Goal: Find specific page/section: Find specific page/section

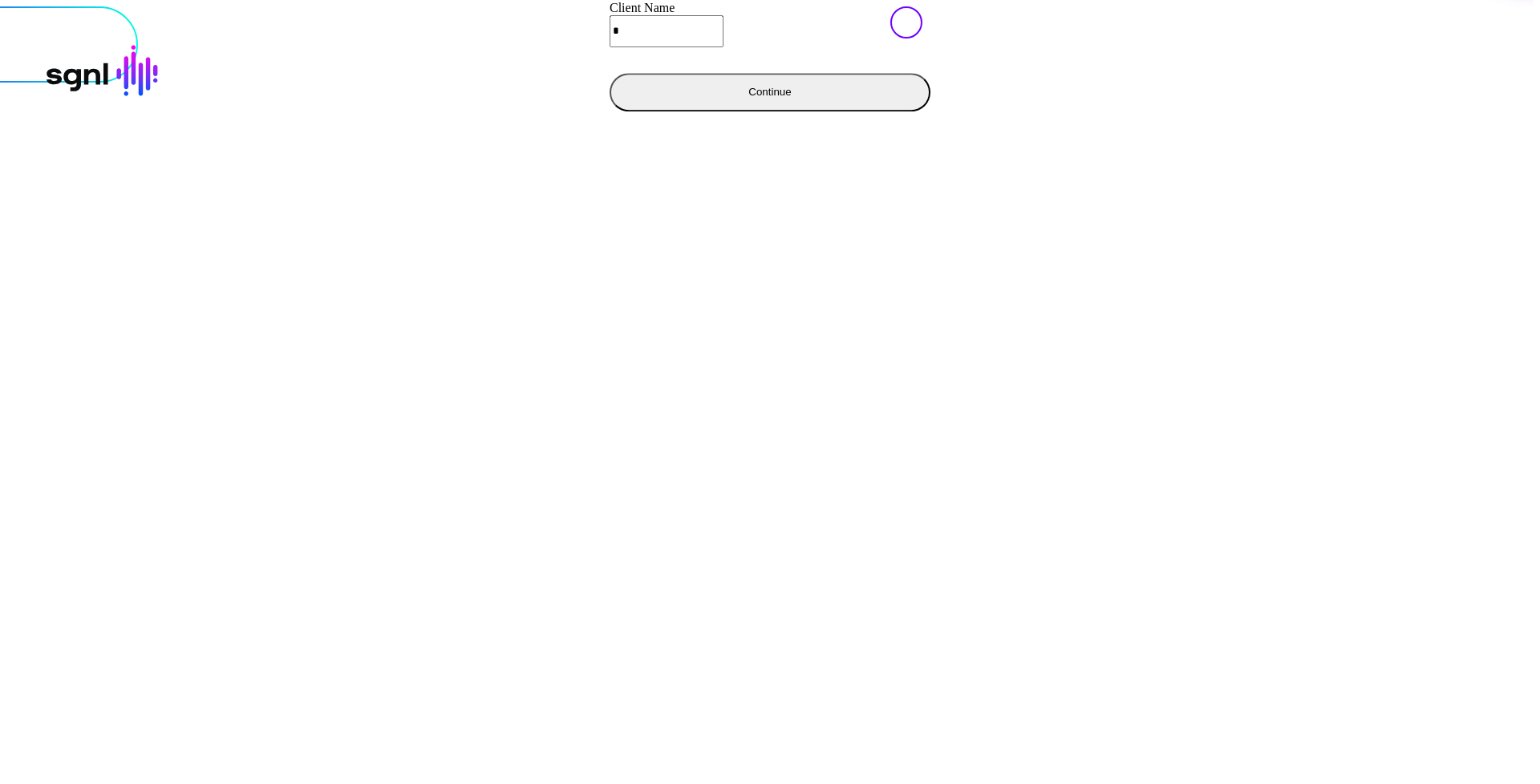
type input "**********"
click at [610, 111] on button "Continue" at bounding box center [770, 92] width 321 height 39
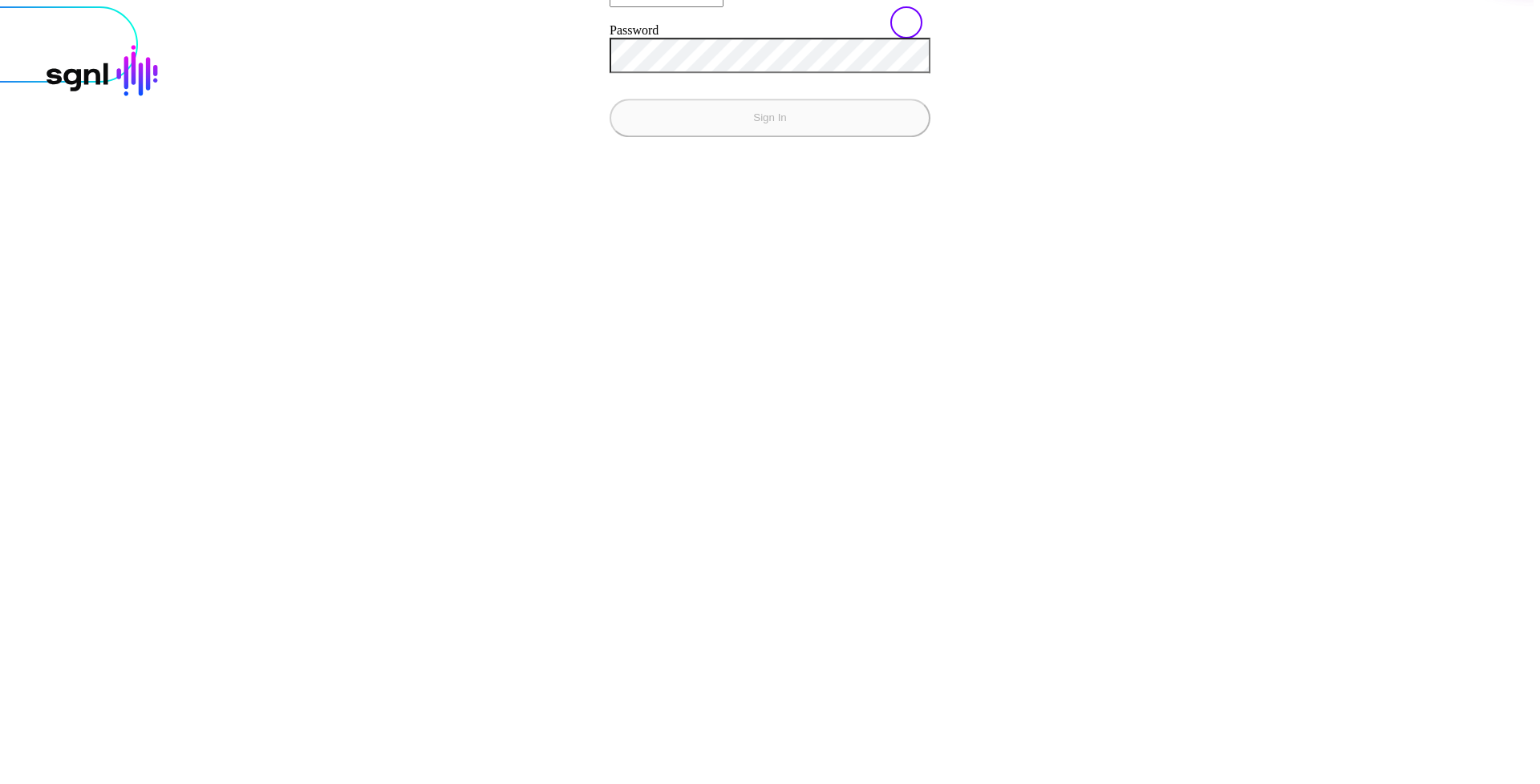
type input "**********"
click at [610, 99] on button "Sign In" at bounding box center [770, 118] width 321 height 39
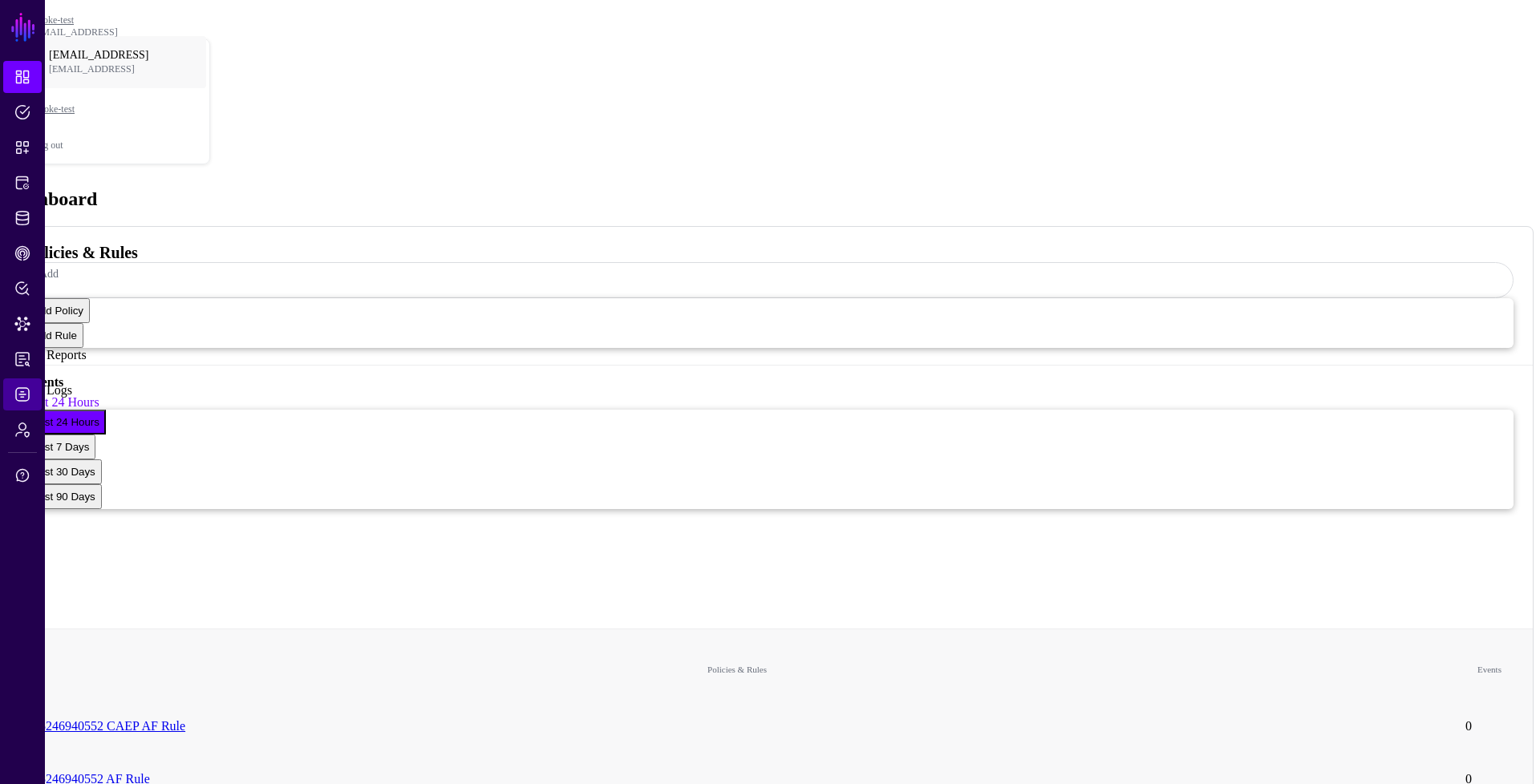
click at [21, 391] on span "Logs" at bounding box center [22, 395] width 16 height 16
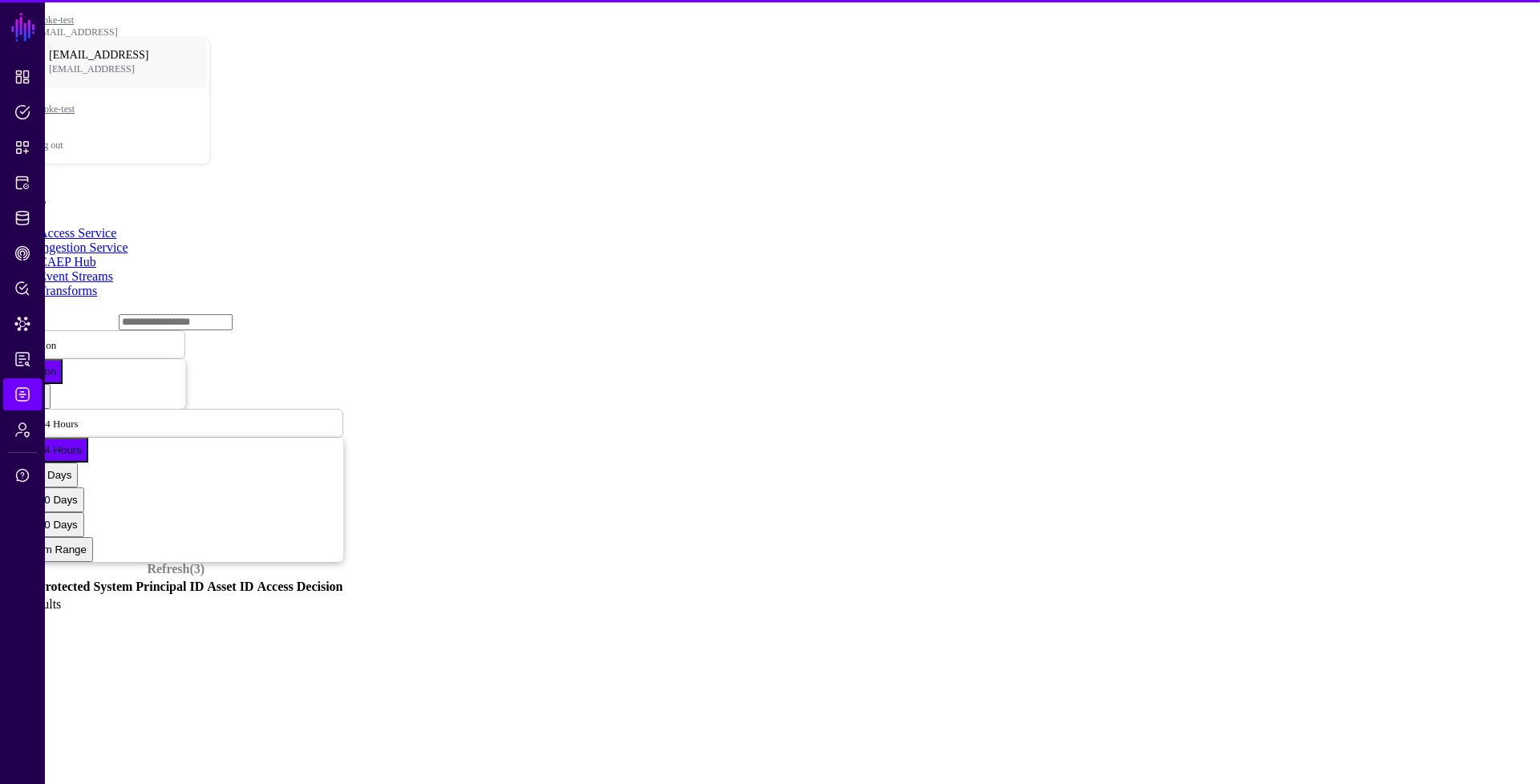
click at [113, 270] on link "Event Streams" at bounding box center [76, 276] width 75 height 13
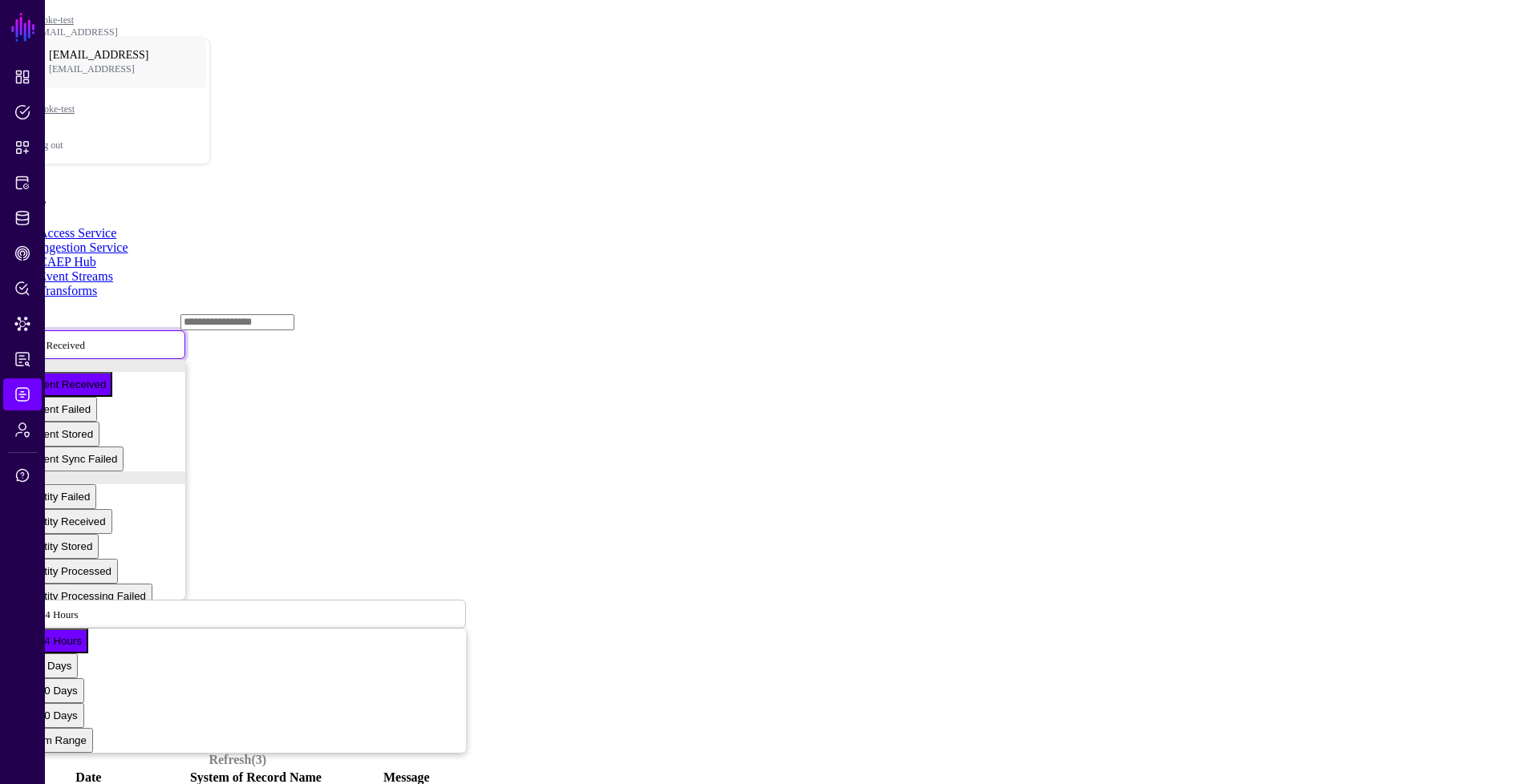
click at [85, 337] on span "Event Received" at bounding box center [51, 343] width 66 height 13
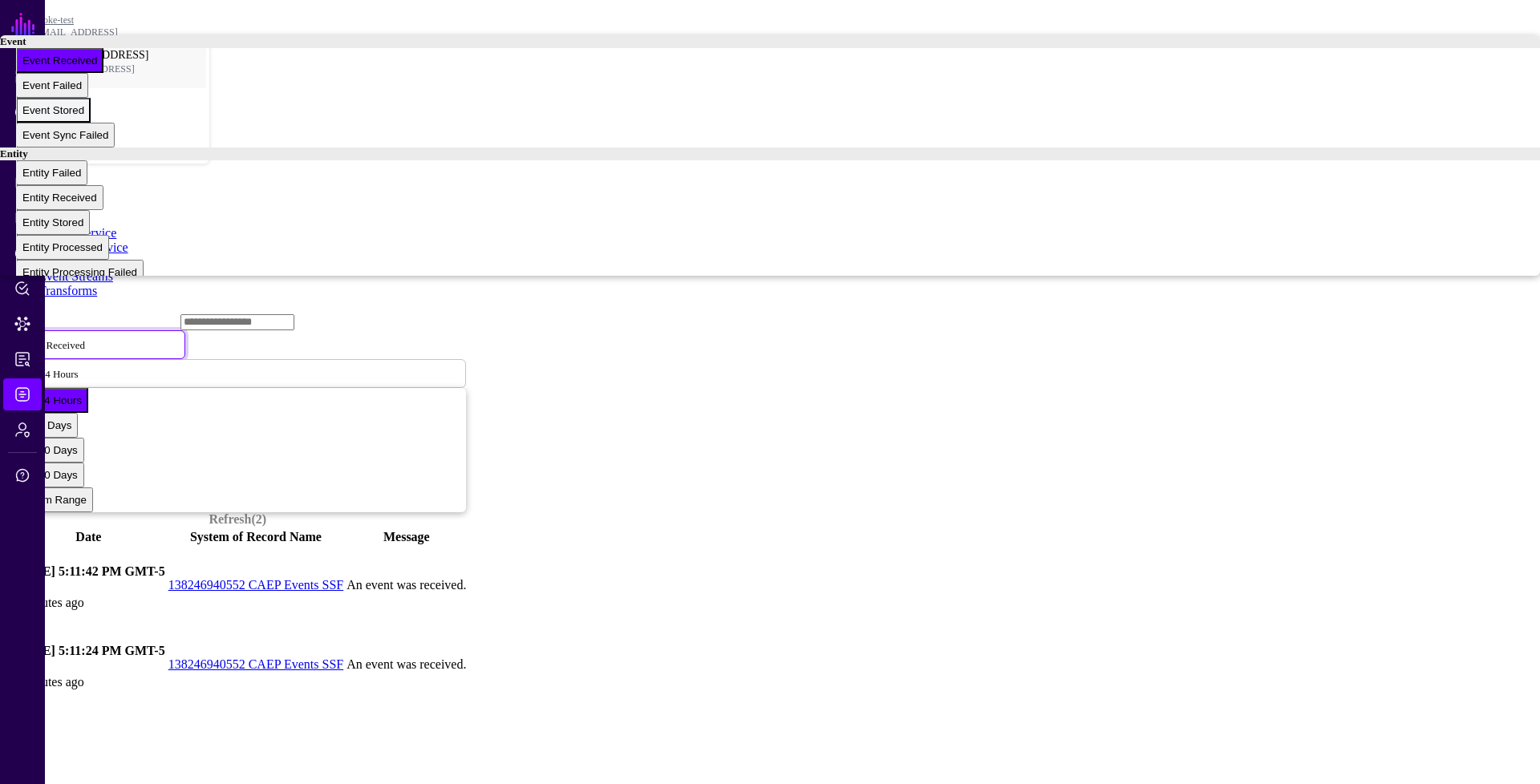
click at [85, 116] on div "Event Stored" at bounding box center [53, 110] width 62 height 12
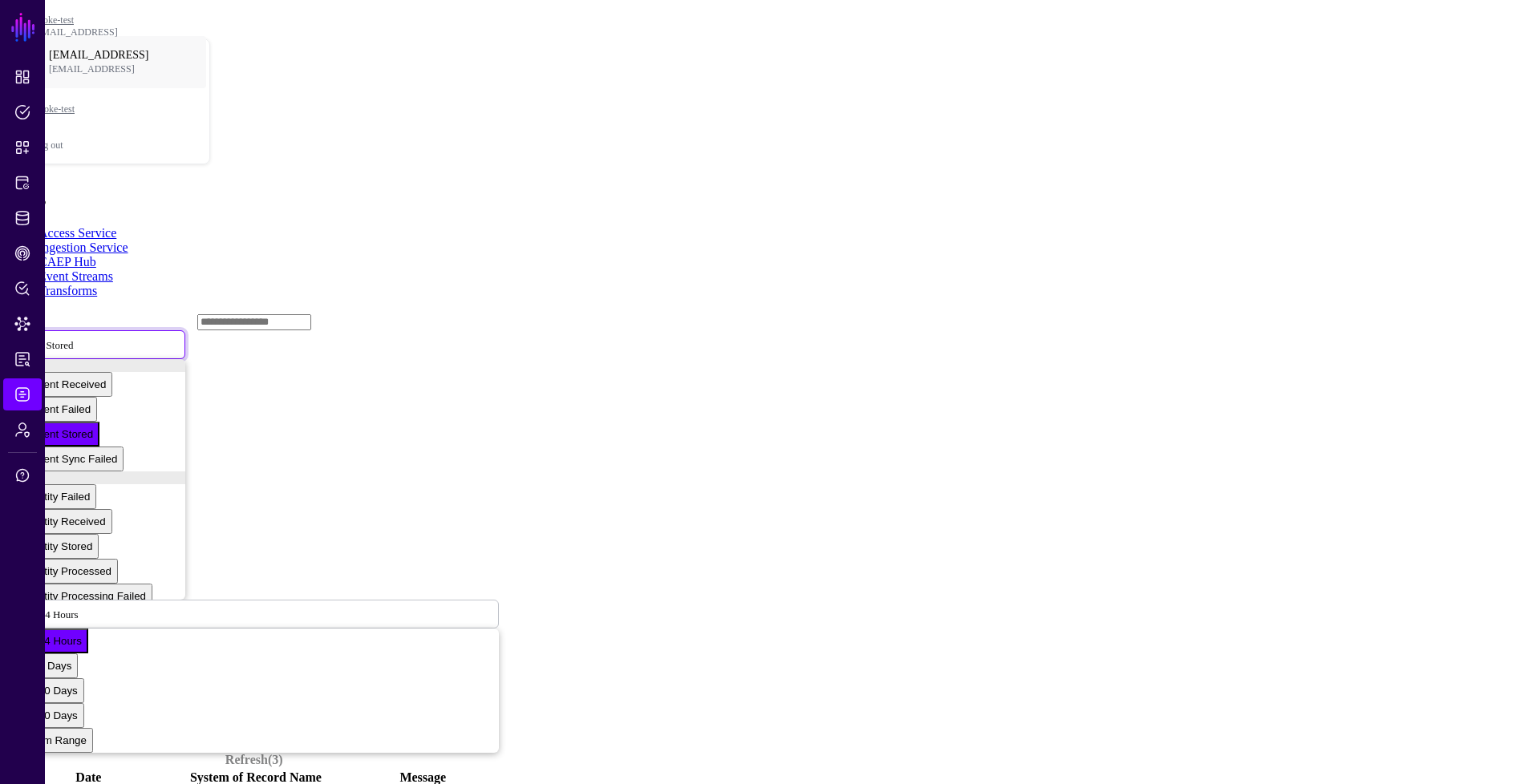
click at [74, 337] on span "Event Stored" at bounding box center [46, 343] width 55 height 13
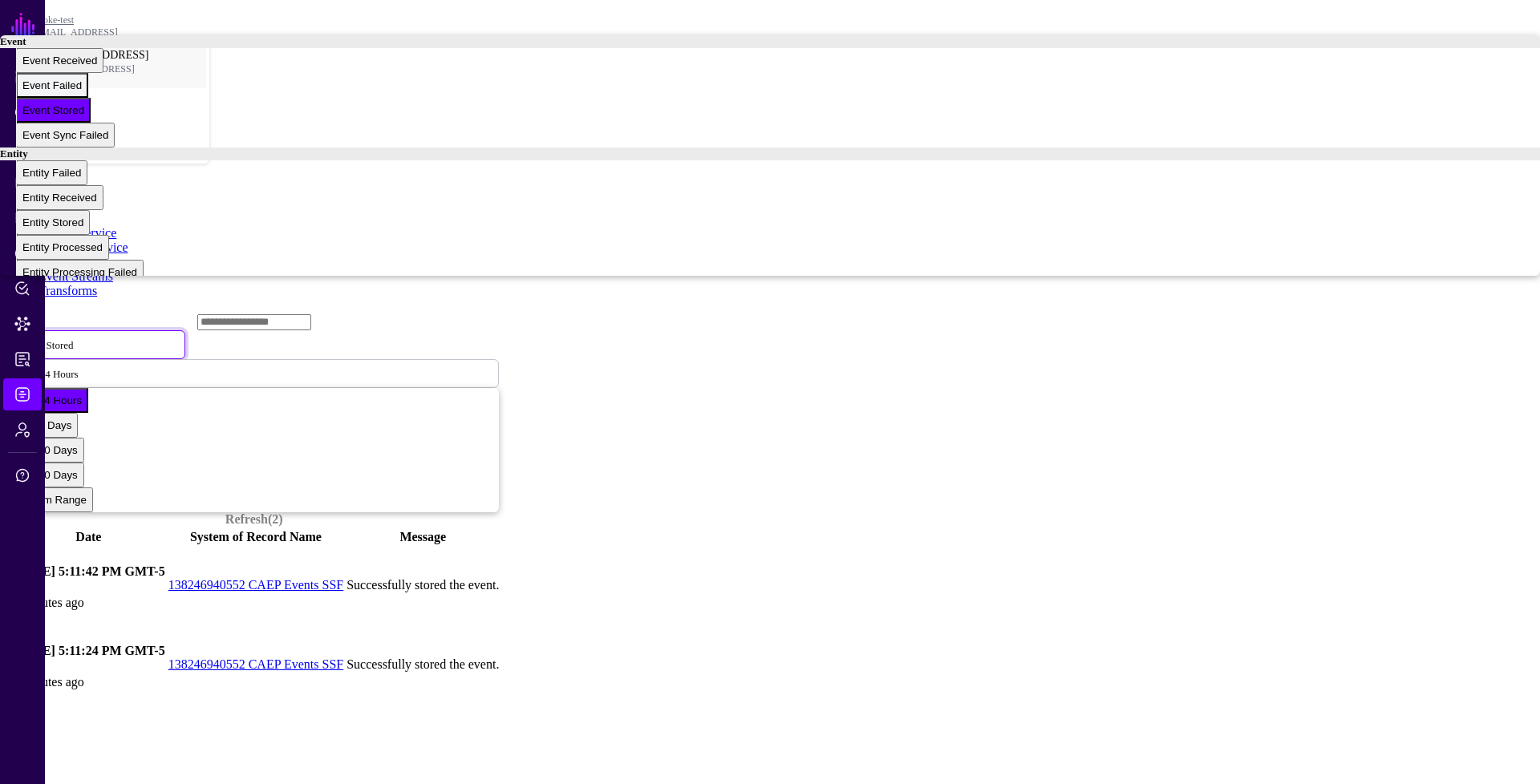
click at [82, 92] on div "Event Failed" at bounding box center [52, 85] width 59 height 12
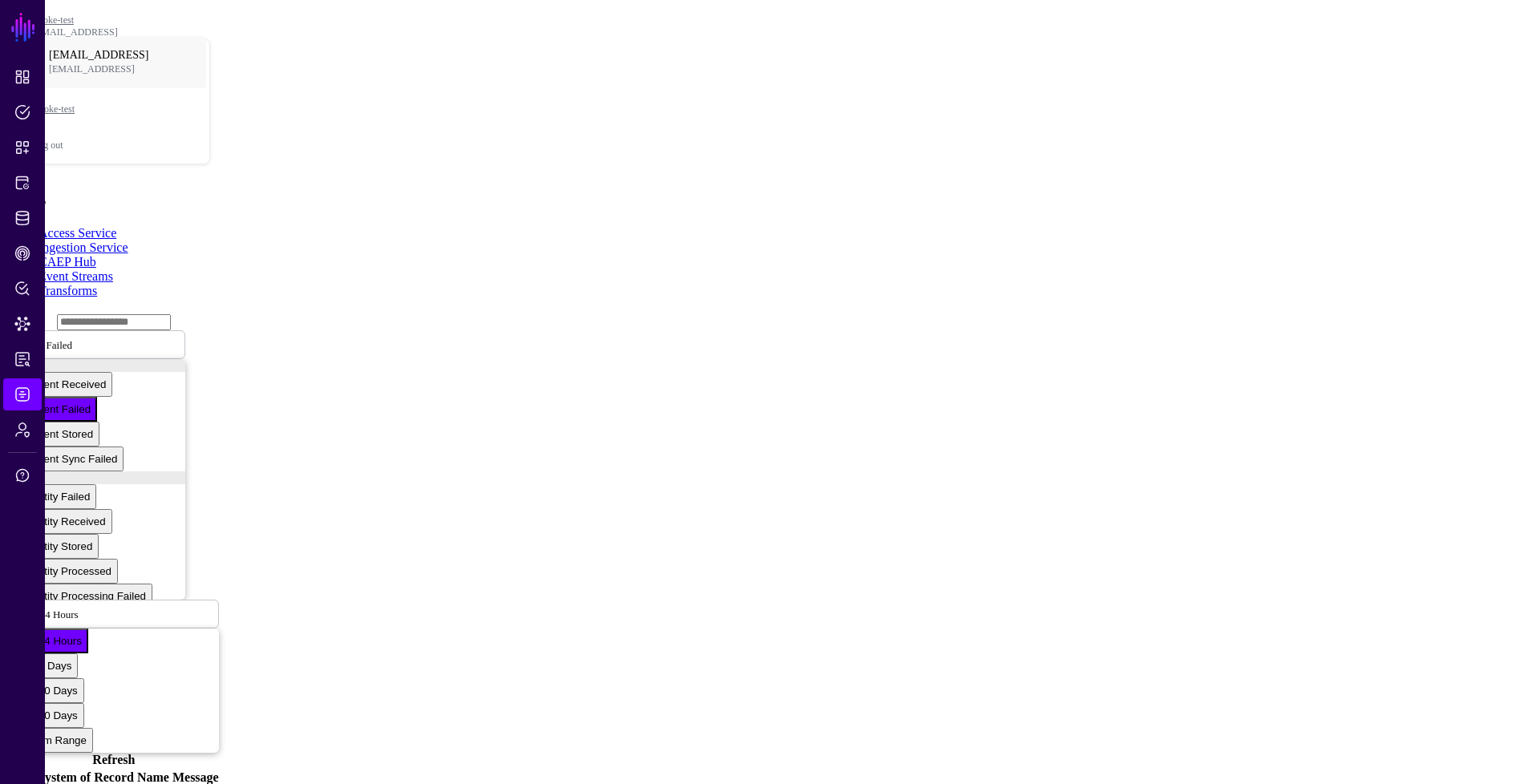
click at [113, 270] on link "Event Streams" at bounding box center [76, 276] width 75 height 13
click at [72, 337] on span "Event Failed" at bounding box center [45, 343] width 53 height 13
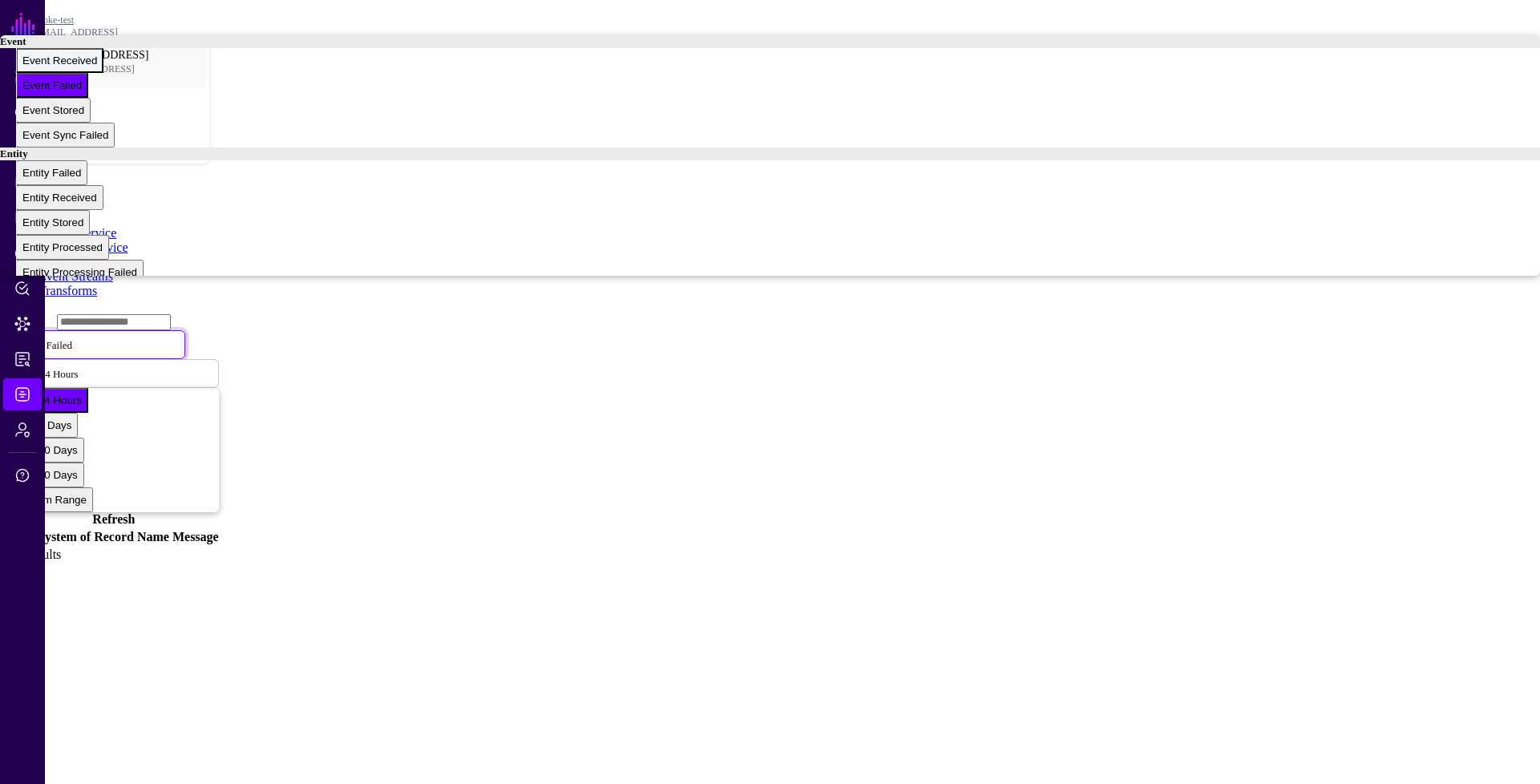
click at [97, 67] on span "Event Received" at bounding box center [59, 60] width 75 height 12
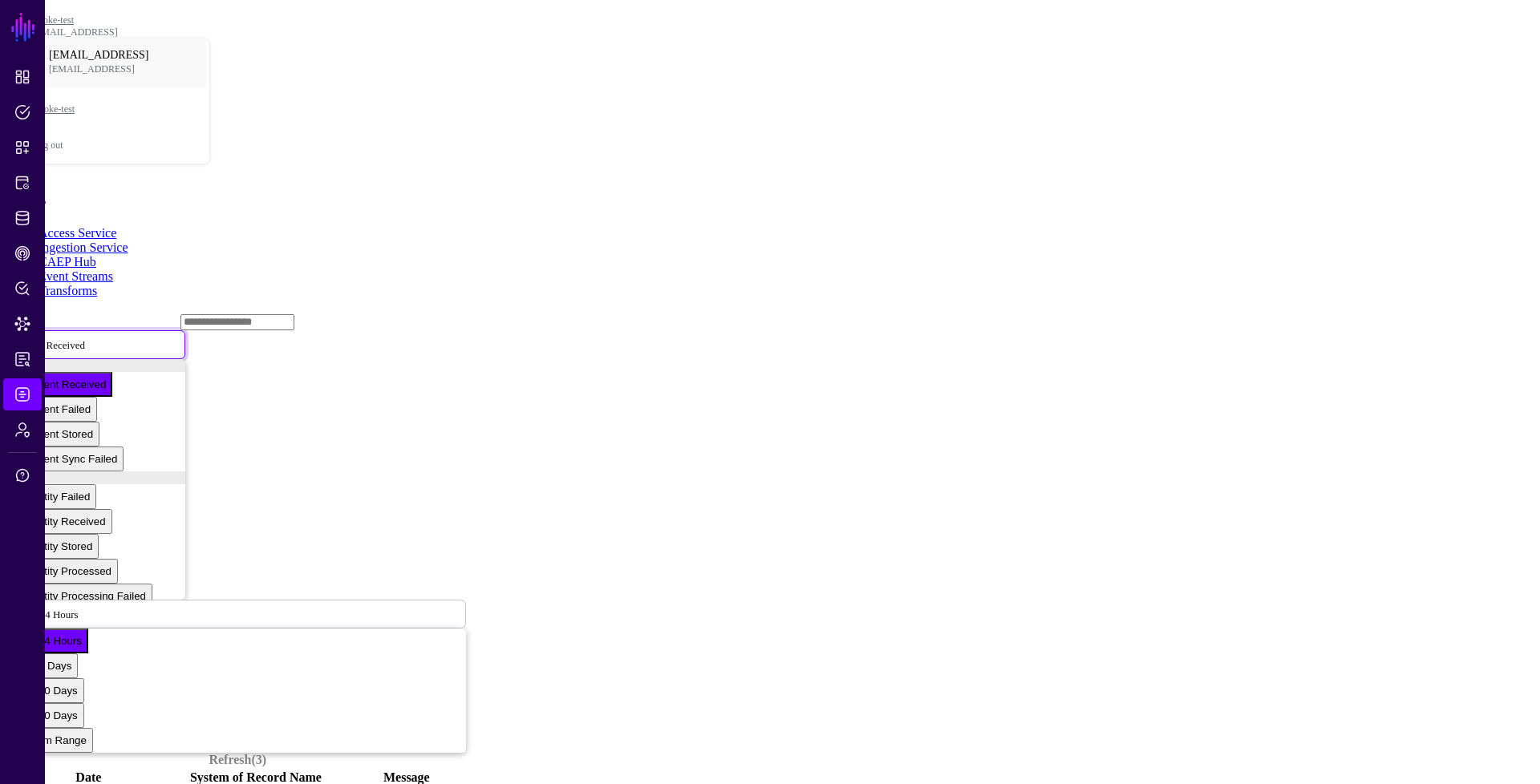
click at [85, 337] on span "Event Received" at bounding box center [51, 343] width 66 height 13
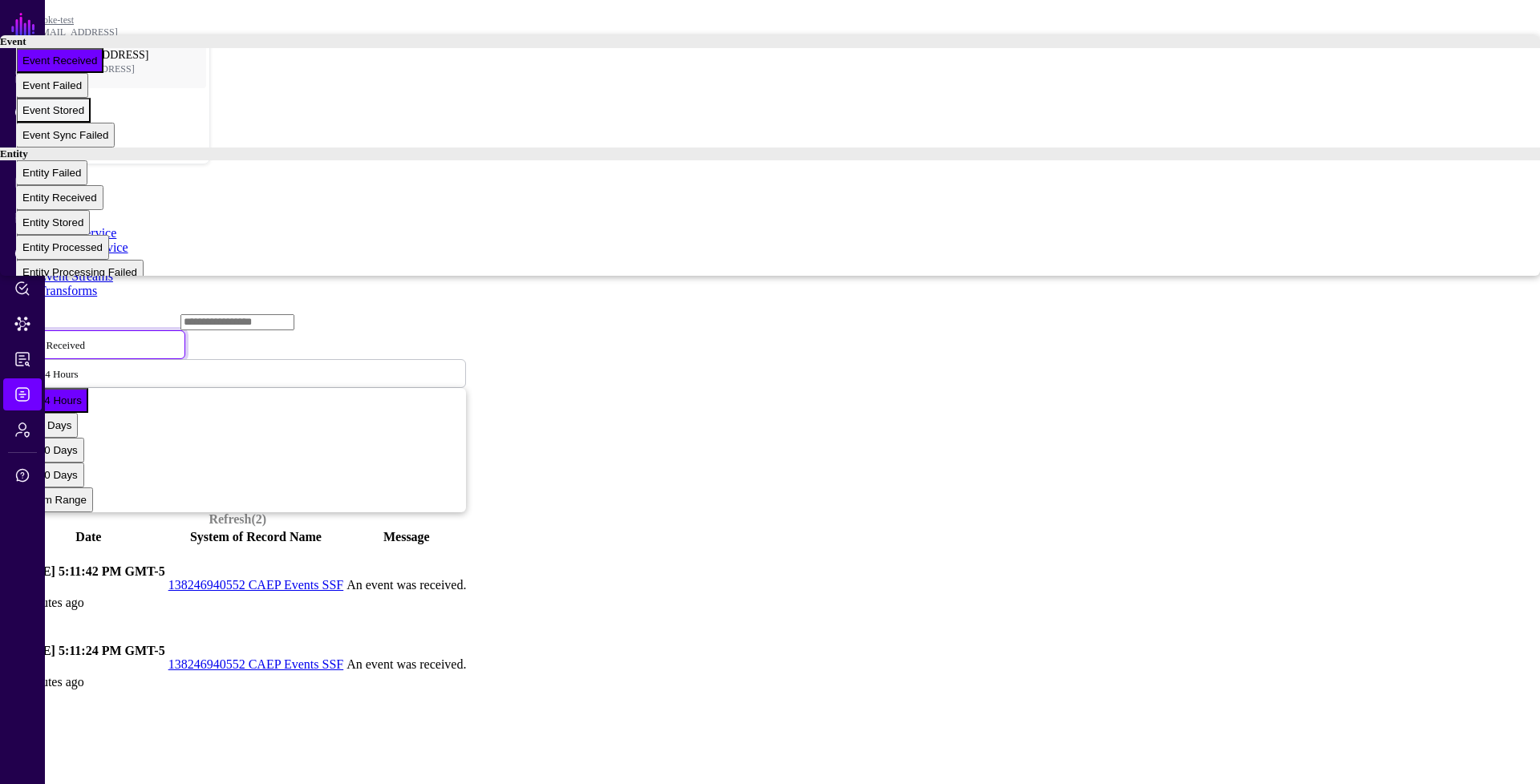
click at [85, 116] on div "Event Stored" at bounding box center [53, 110] width 62 height 12
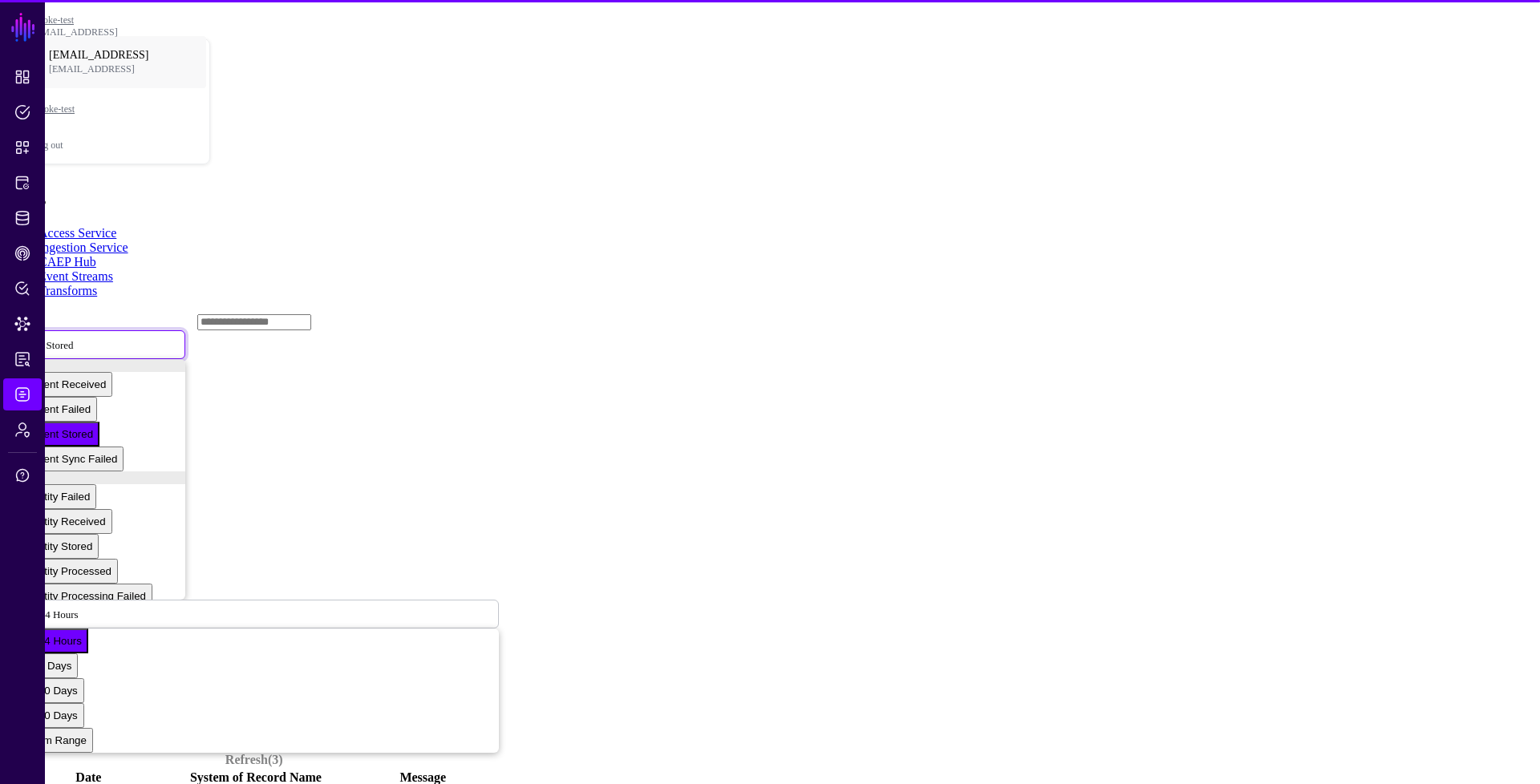
click at [74, 337] on span "Event Stored" at bounding box center [46, 343] width 55 height 13
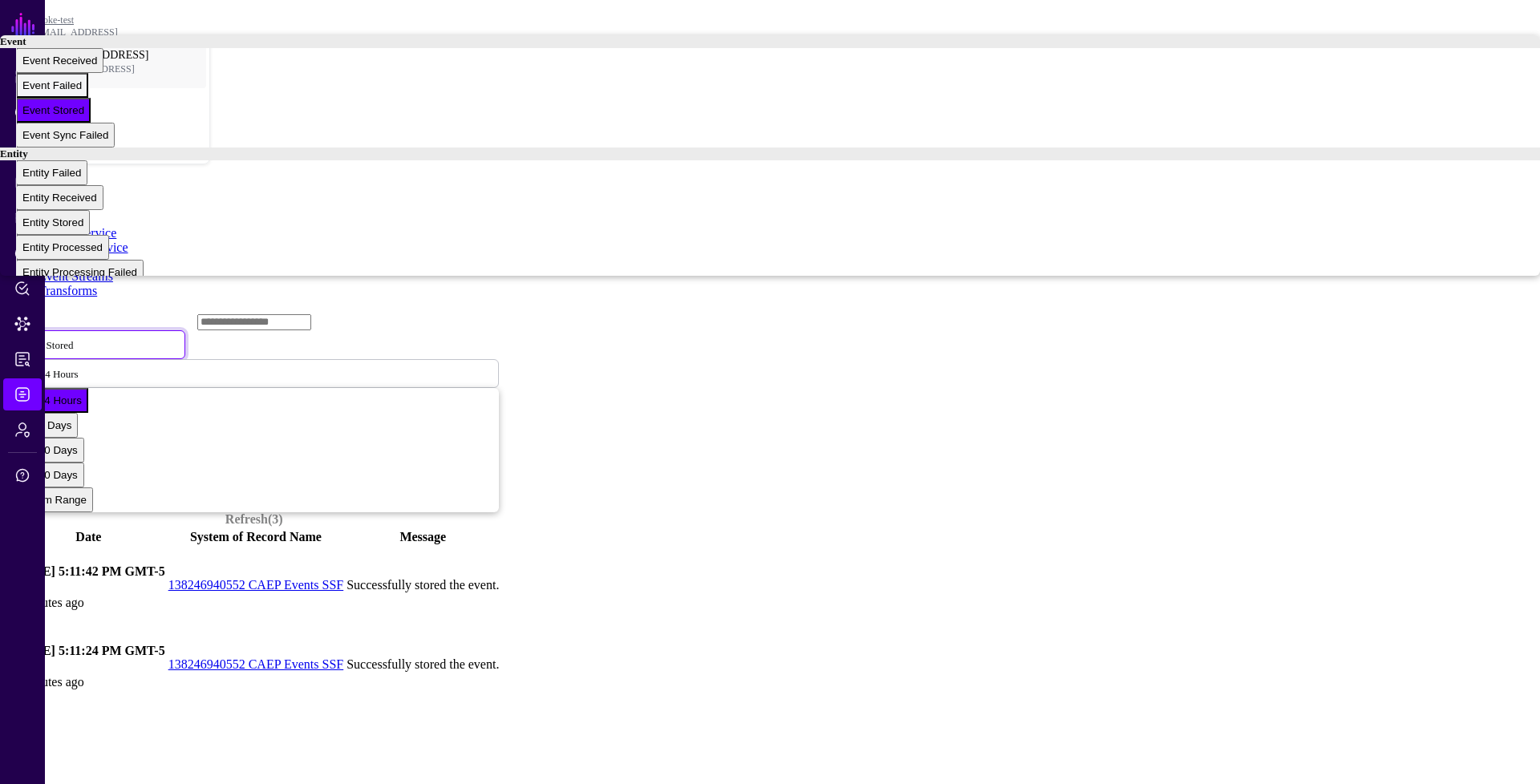
click at [82, 92] on div "Event Failed" at bounding box center [52, 85] width 59 height 12
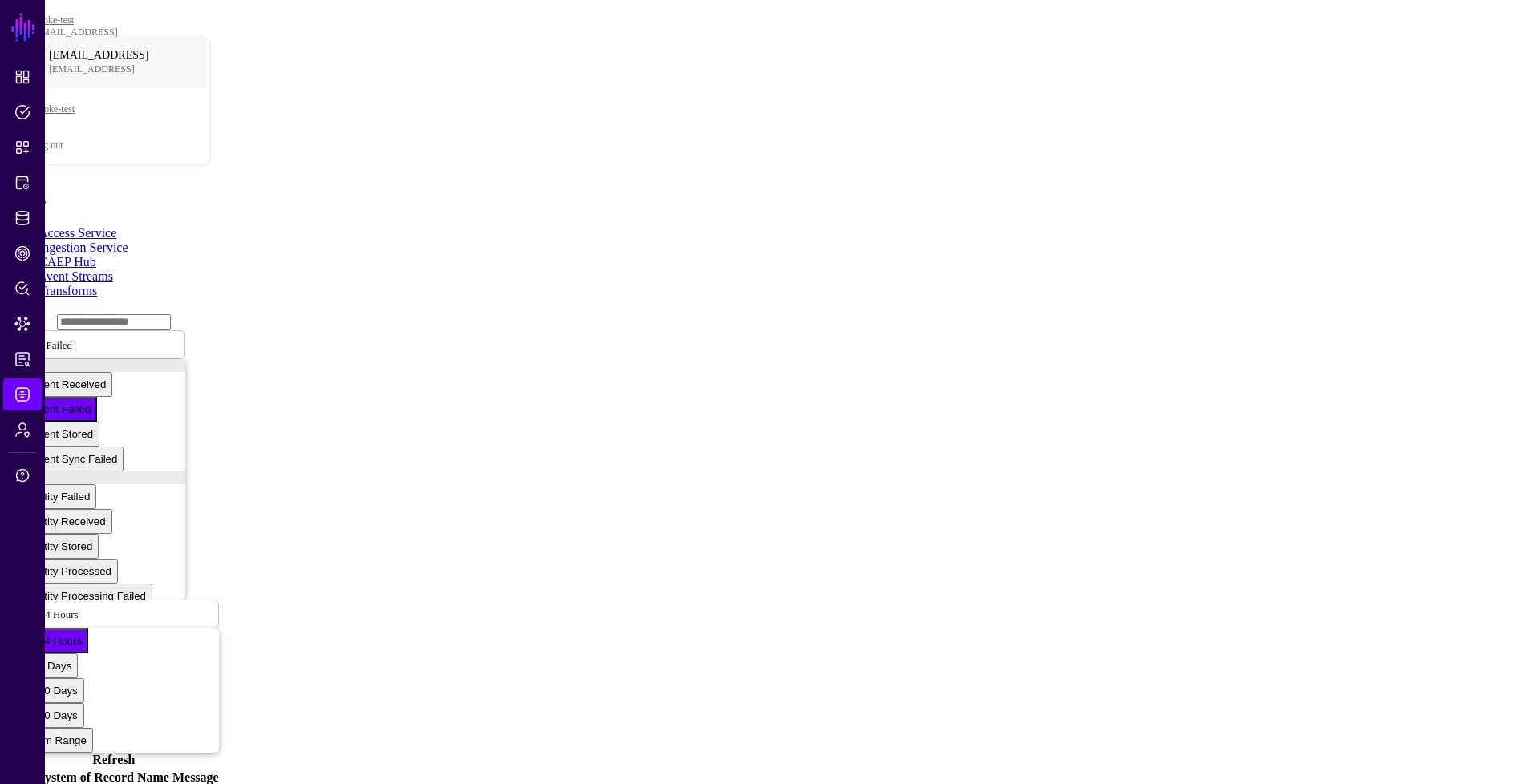
click at [96, 255] on link "CAEP Hub" at bounding box center [67, 262] width 58 height 13
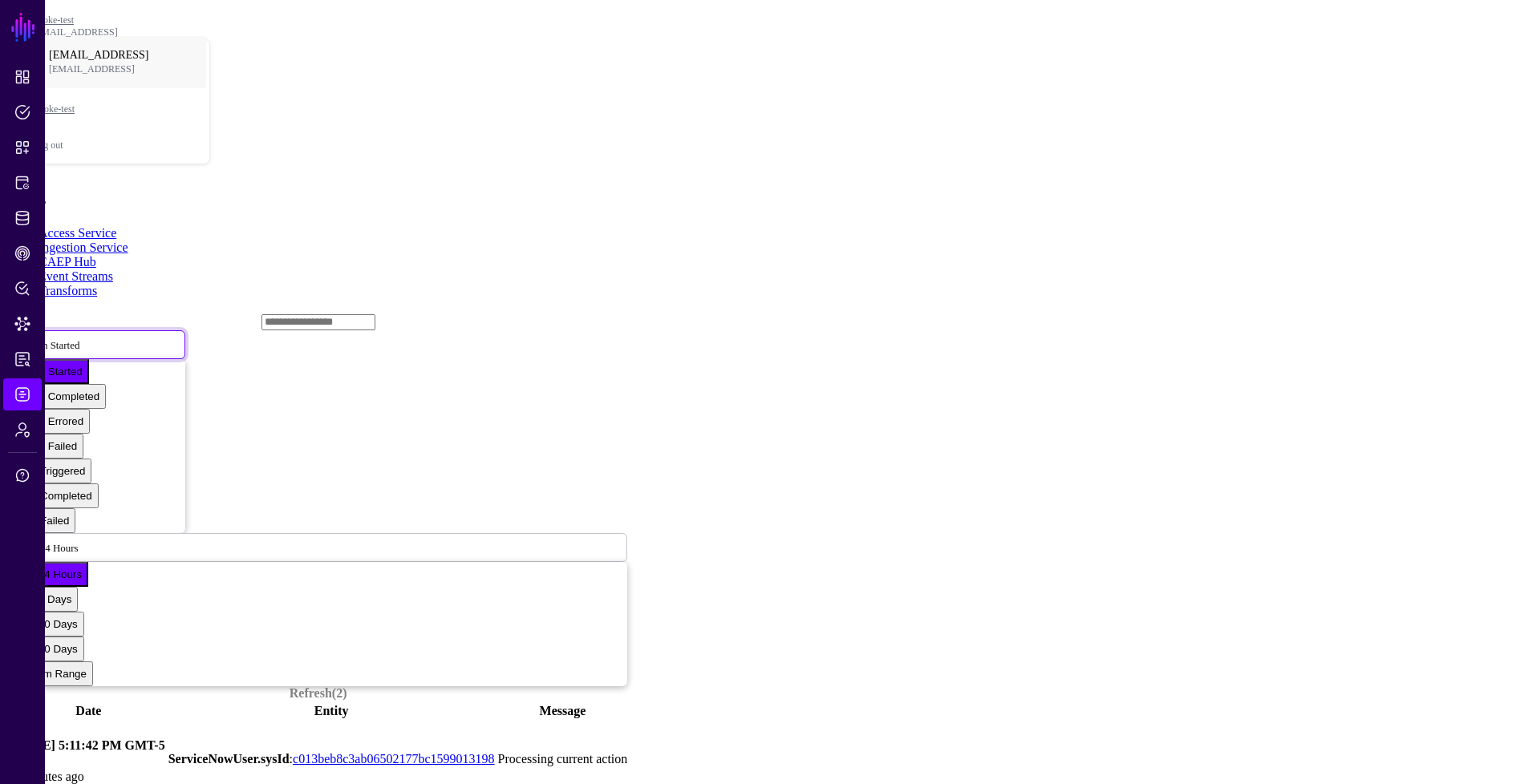
click at [79, 339] on span "Action Started" at bounding box center [49, 344] width 60 height 12
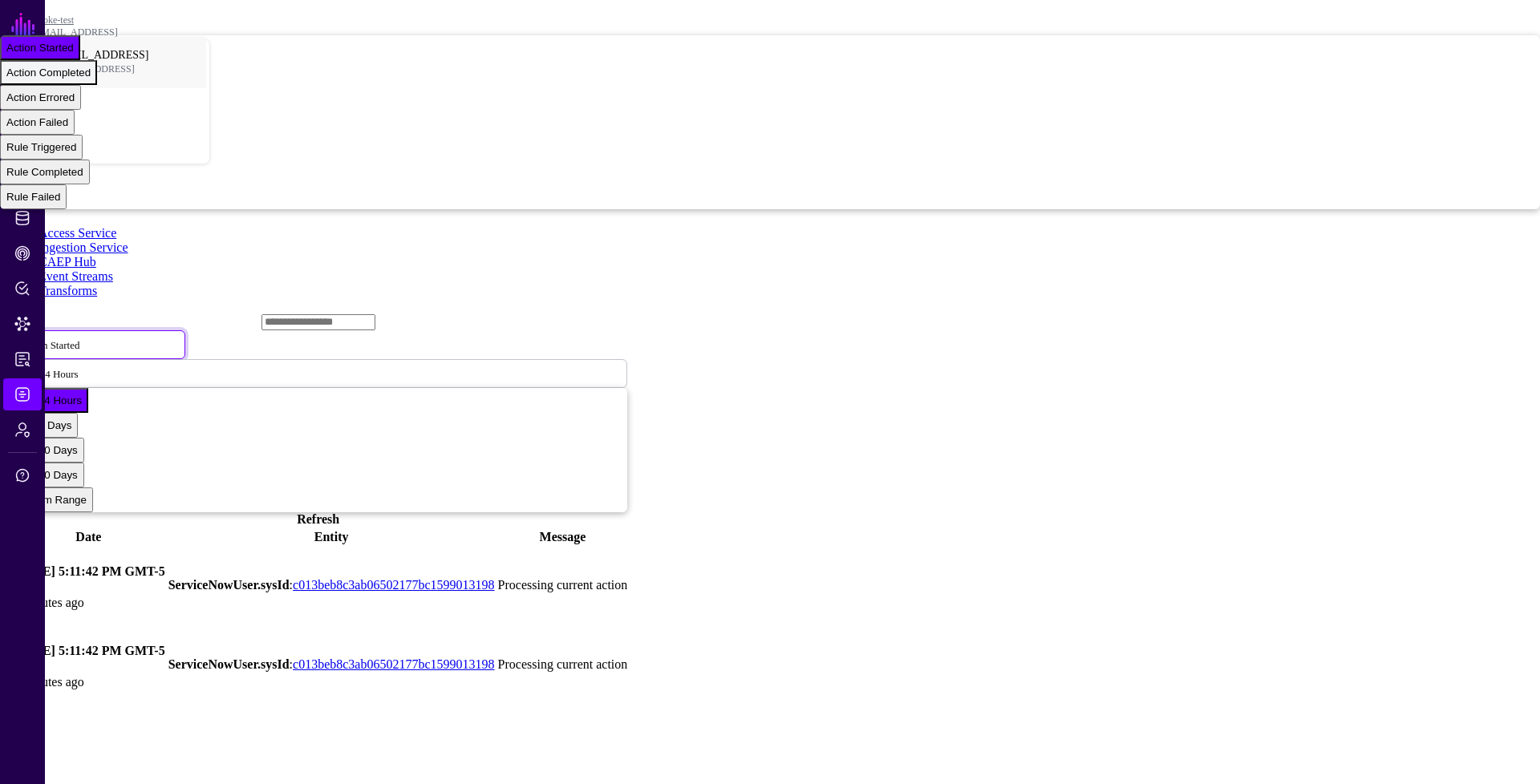
click at [91, 78] on span "Action Completed" at bounding box center [49, 72] width 85 height 12
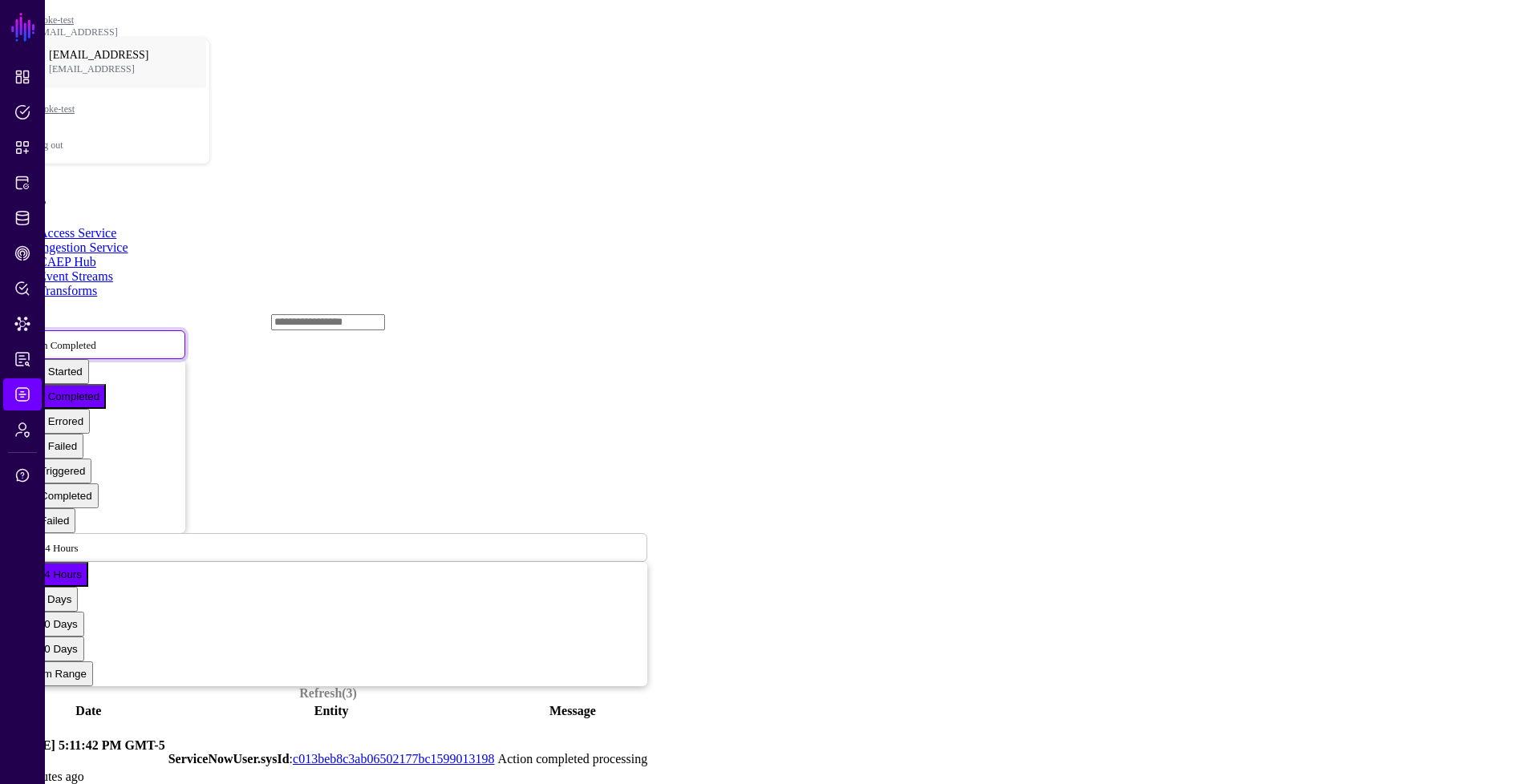
click at [96, 339] on span "Action Completed" at bounding box center [58, 344] width 77 height 12
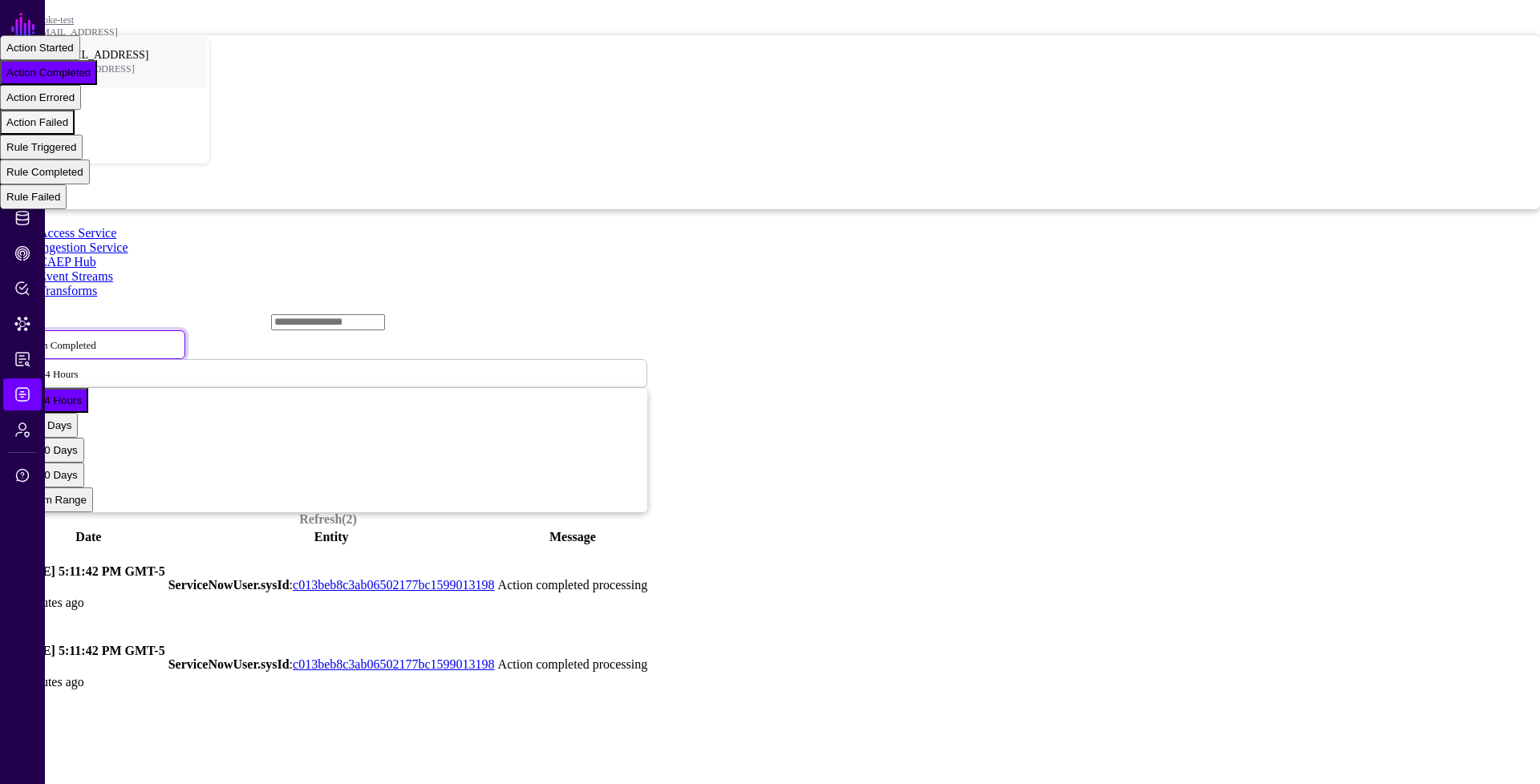
click at [68, 129] on span "Action Failed" at bounding box center [37, 121] width 62 height 12
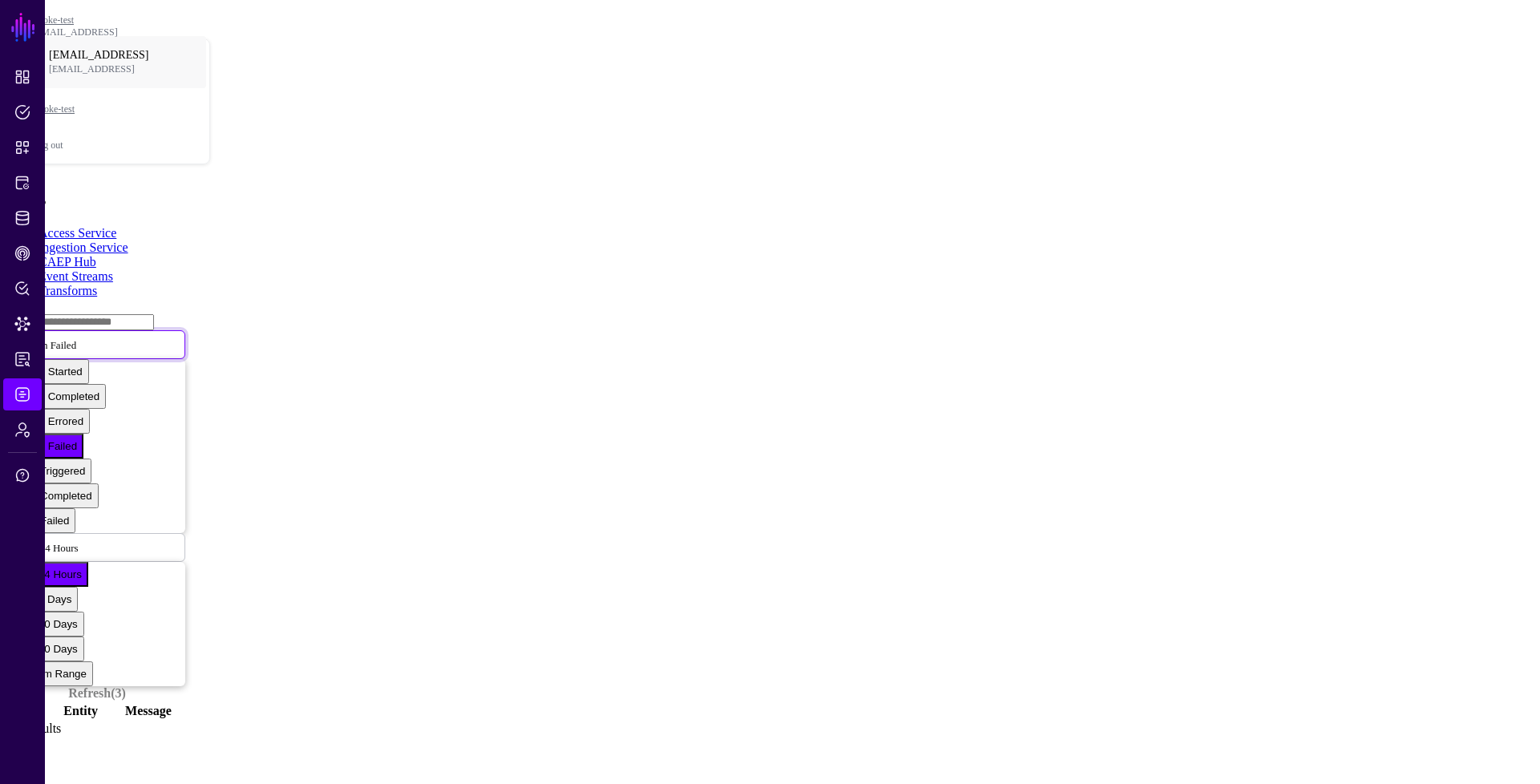
click at [76, 337] on span "Action Failed" at bounding box center [47, 343] width 57 height 13
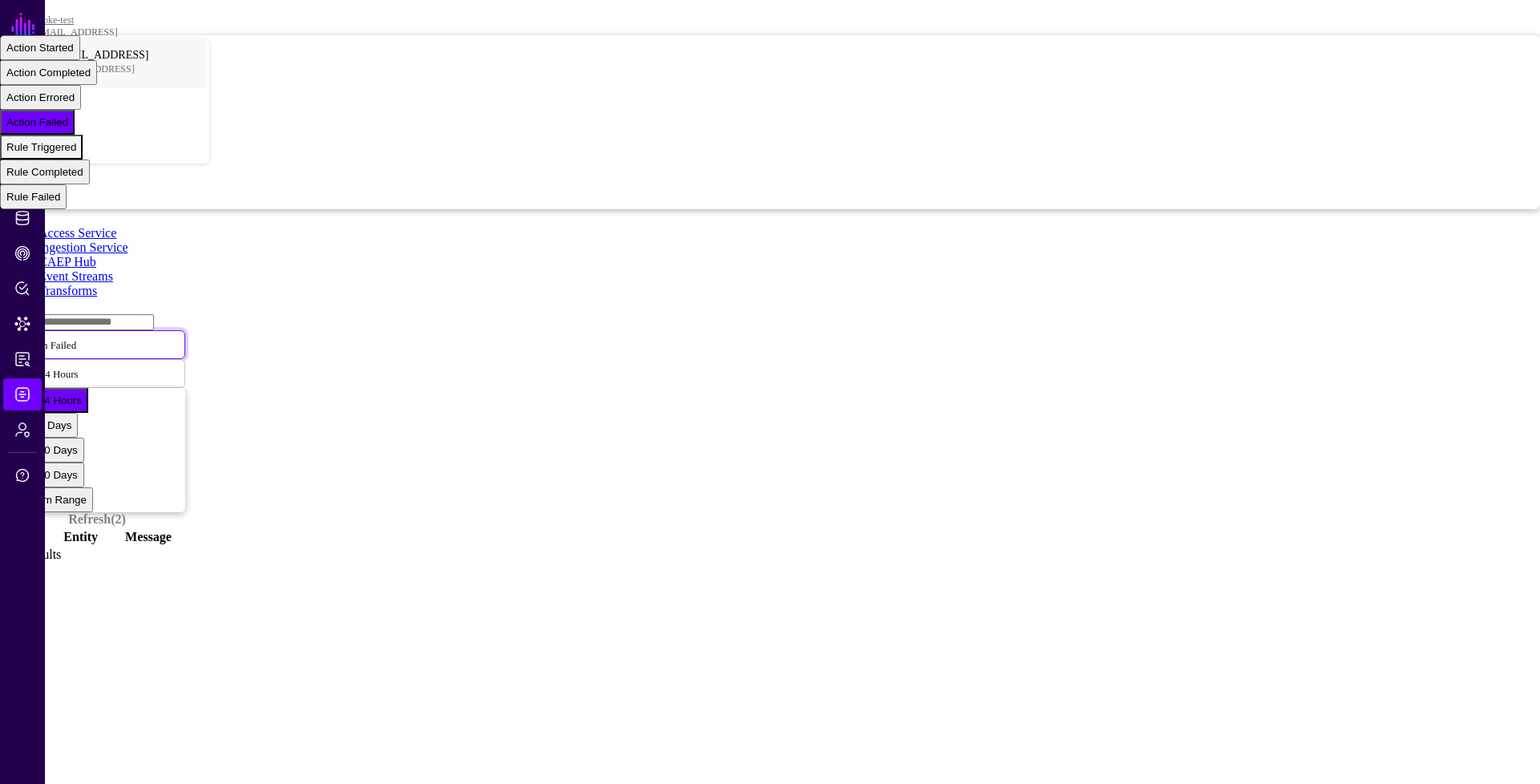
click at [76, 153] on div "Rule Triggered" at bounding box center [41, 147] width 70 height 12
